Goal: Task Accomplishment & Management: Use online tool/utility

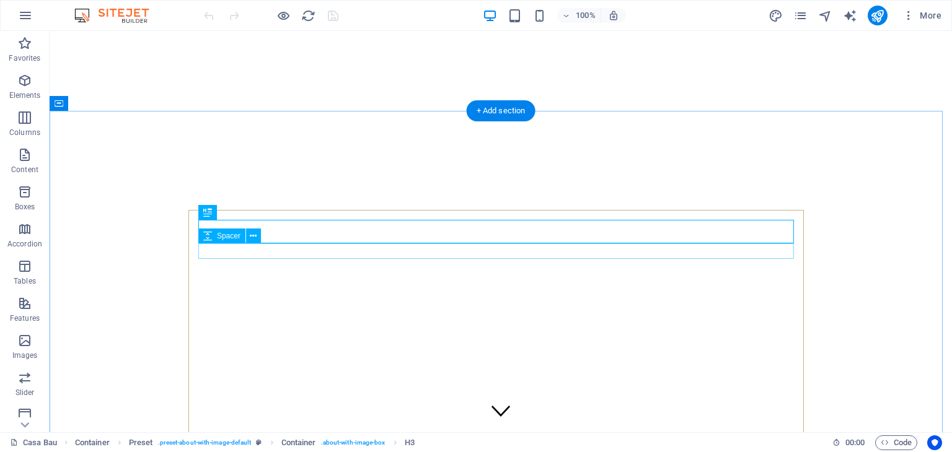
scroll to position [322, 0]
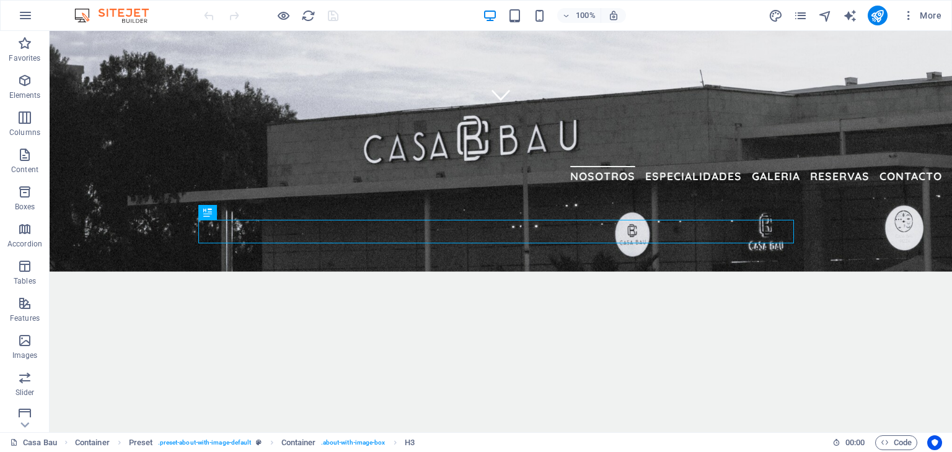
click at [808, 16] on div "More" at bounding box center [858, 16] width 178 height 20
click at [805, 16] on icon "pages" at bounding box center [800, 16] width 14 height 14
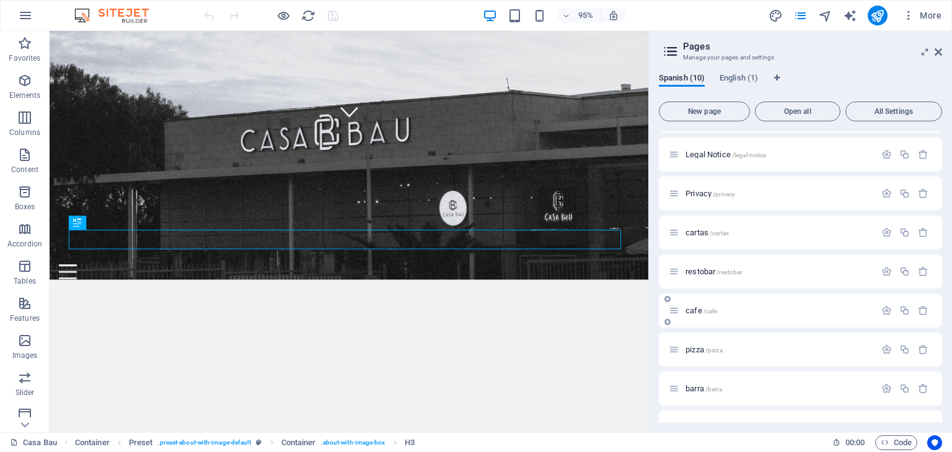
scroll to position [73, 0]
click at [708, 352] on span "/pizza" at bounding box center [713, 349] width 17 height 7
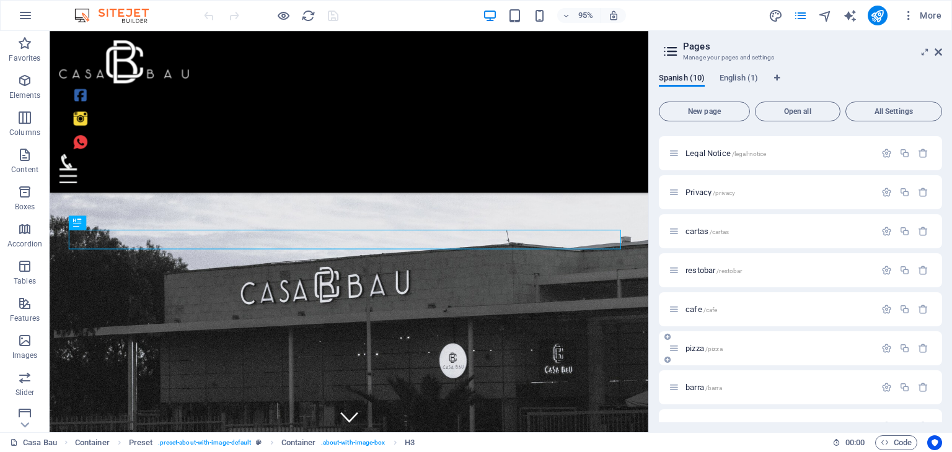
scroll to position [68, 0]
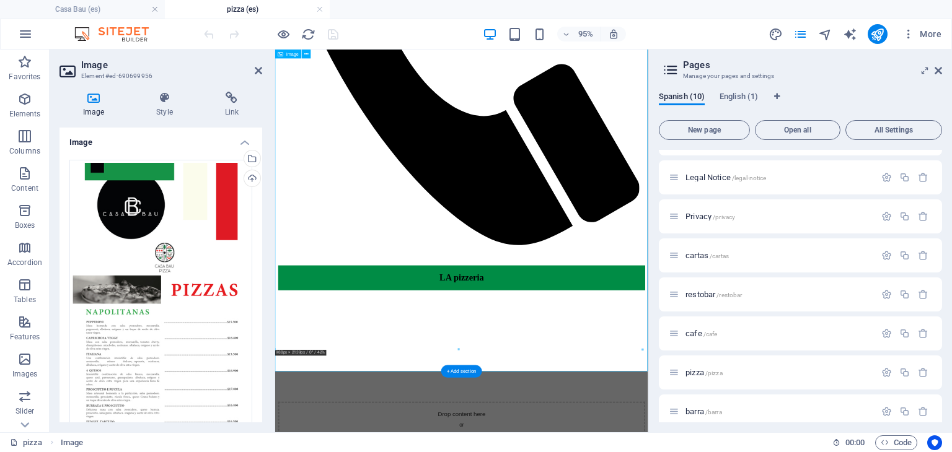
scroll to position [2495, 0]
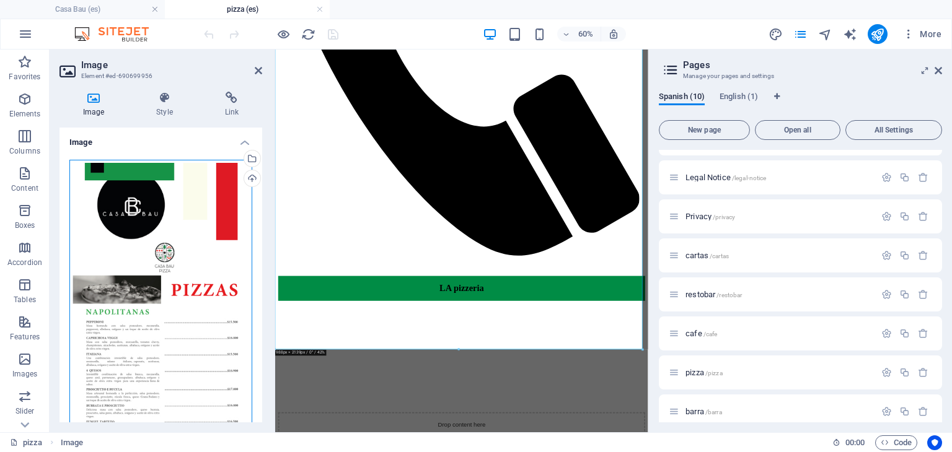
click at [161, 198] on div "Drag files here, click to choose files or select files from Files or our free s…" at bounding box center [160, 354] width 183 height 389
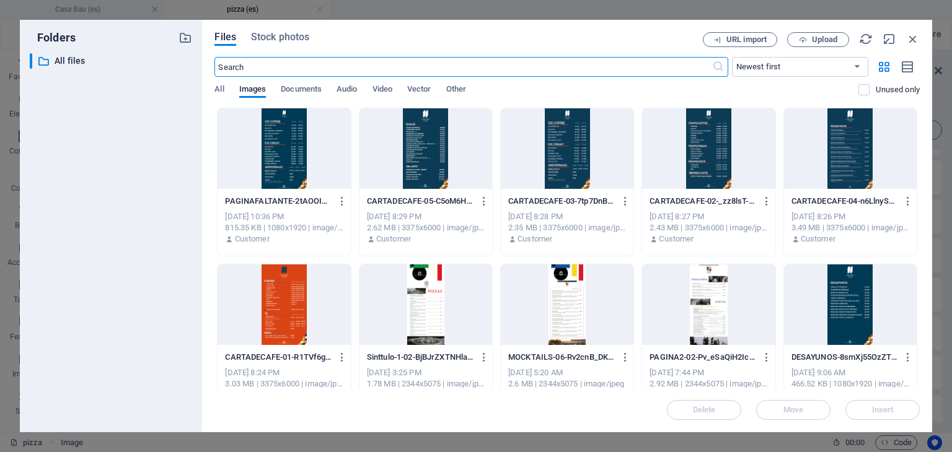
scroll to position [2161, 0]
click at [823, 43] on span "Upload" at bounding box center [824, 39] width 25 height 7
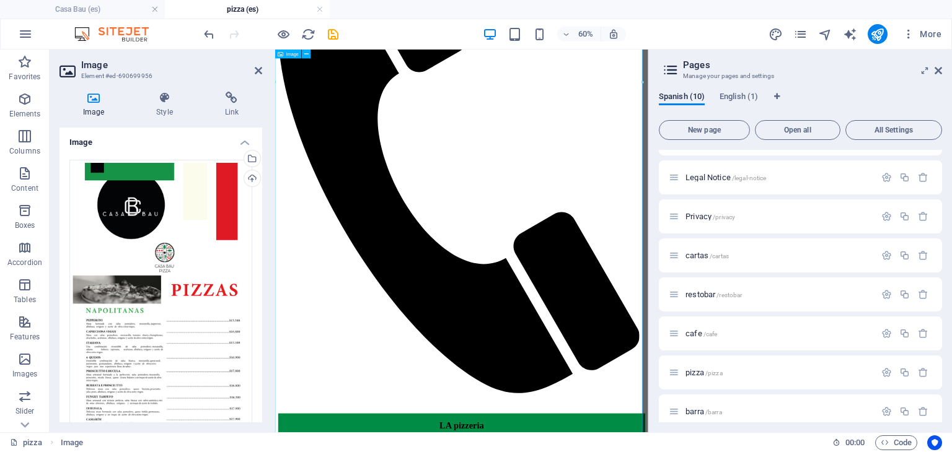
scroll to position [2265, 0]
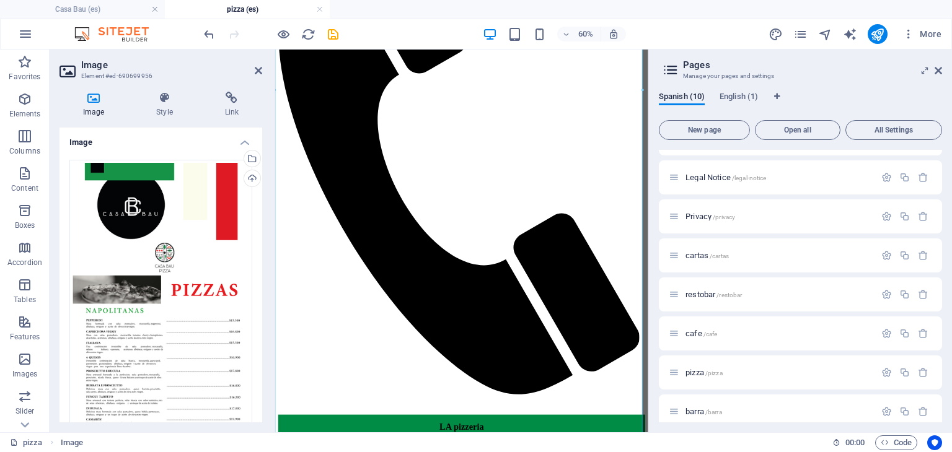
click at [268, 127] on div "Image Style Link Image Drag files here, click to choose files or select files f…" at bounding box center [161, 257] width 223 height 351
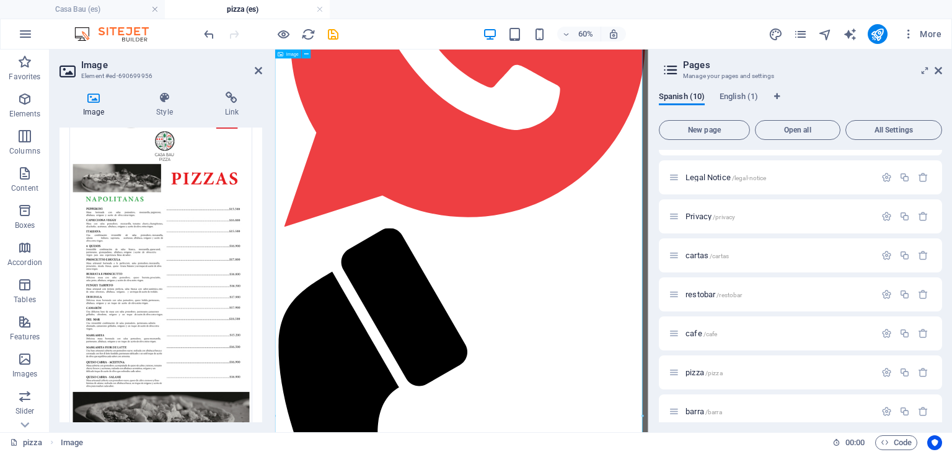
scroll to position [1554, 0]
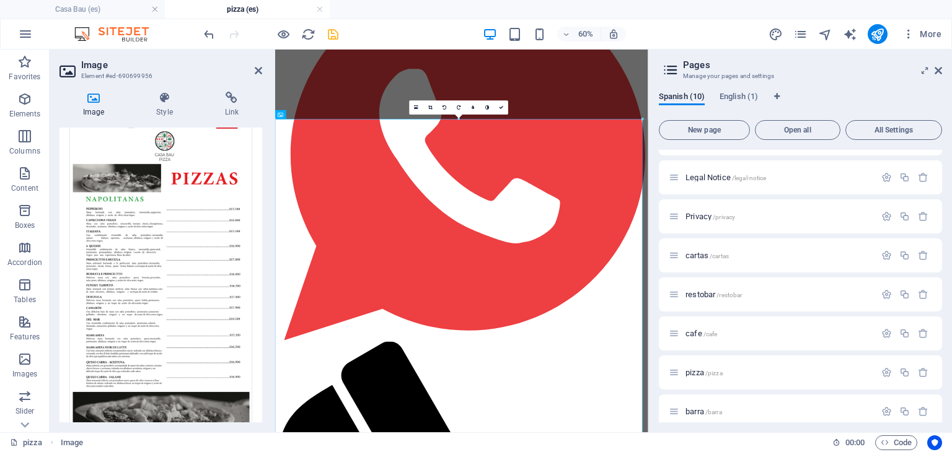
click at [330, 33] on icon "save" at bounding box center [333, 34] width 14 height 14
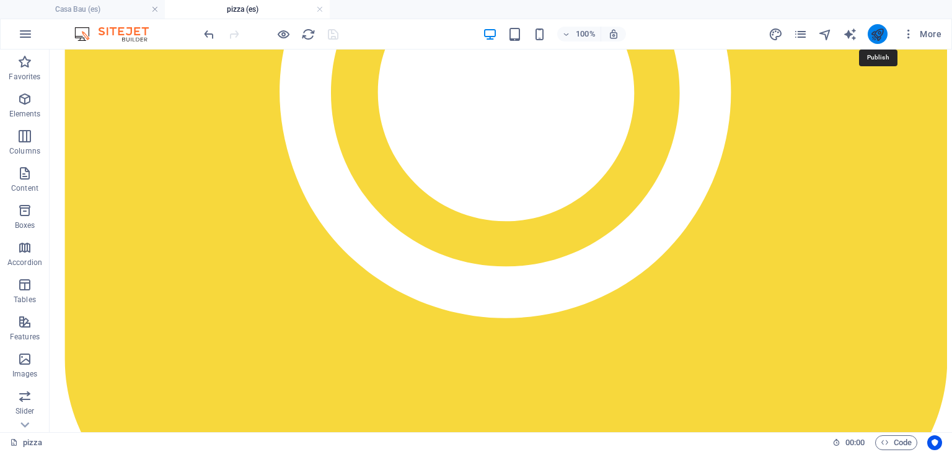
click at [878, 35] on icon "publish" at bounding box center [877, 34] width 14 height 14
